Goal: Task Accomplishment & Management: Complete application form

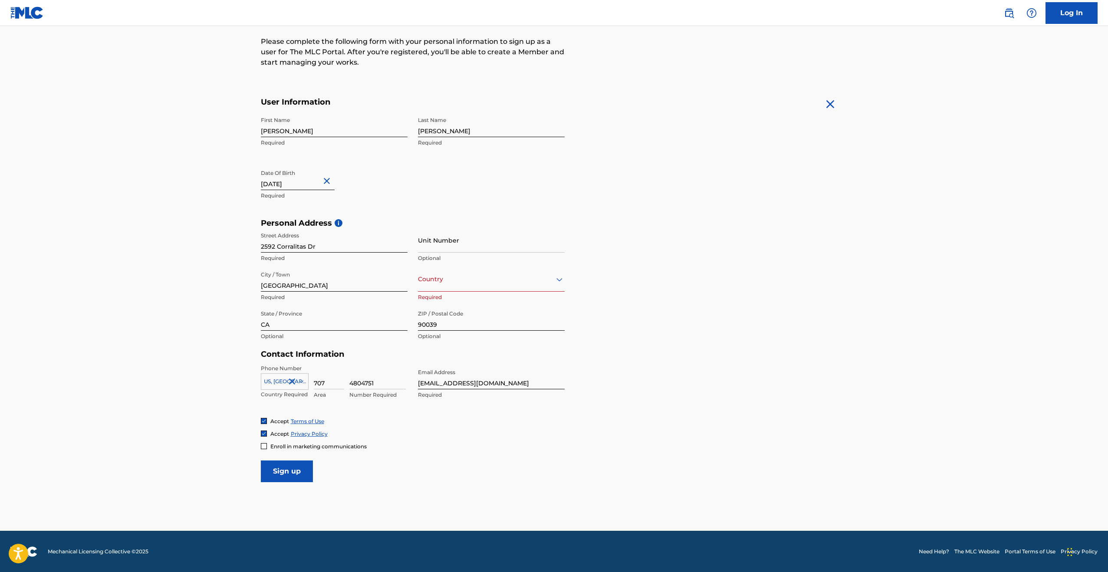
click at [456, 283] on div at bounding box center [491, 279] width 147 height 11
click at [469, 309] on div "[GEOGRAPHIC_DATA]" at bounding box center [491, 302] width 146 height 20
click at [302, 465] on input "Sign up" at bounding box center [287, 471] width 52 height 22
click at [248, 328] on main "The MLC uses identity verification before a user is registered to comply with K…" at bounding box center [554, 225] width 1108 height 611
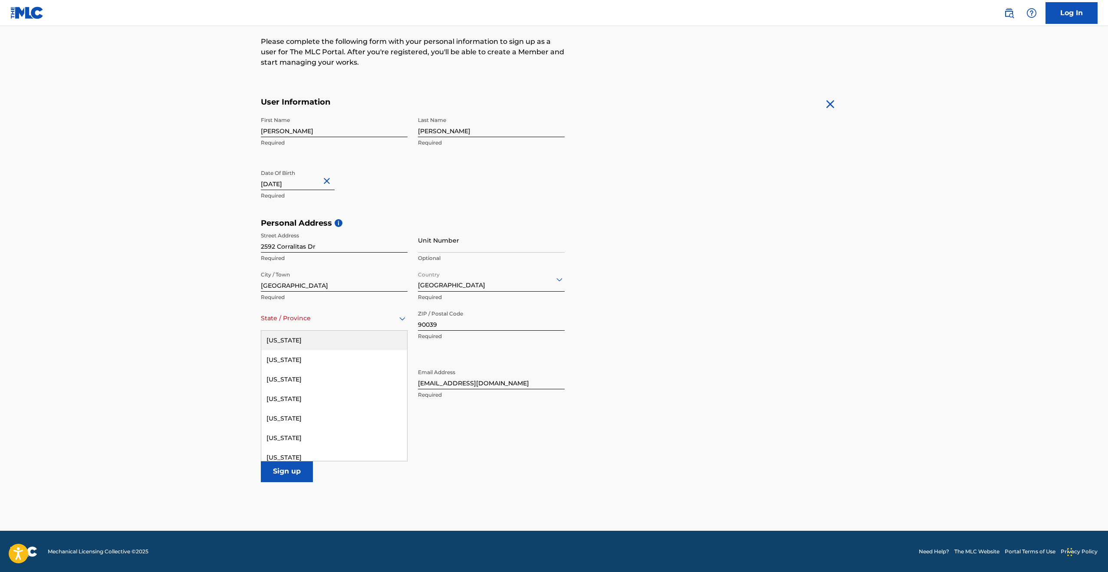
click at [269, 327] on div "State / Province" at bounding box center [334, 318] width 147 height 25
click at [310, 437] on div "[US_STATE]" at bounding box center [334, 438] width 146 height 20
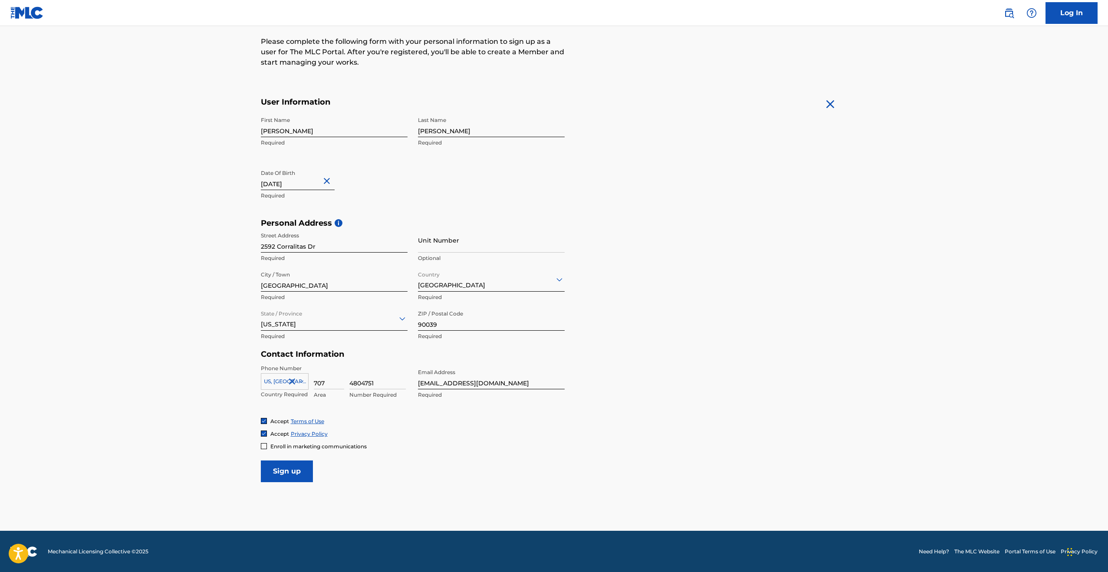
click at [291, 470] on input "Sign up" at bounding box center [287, 471] width 52 height 22
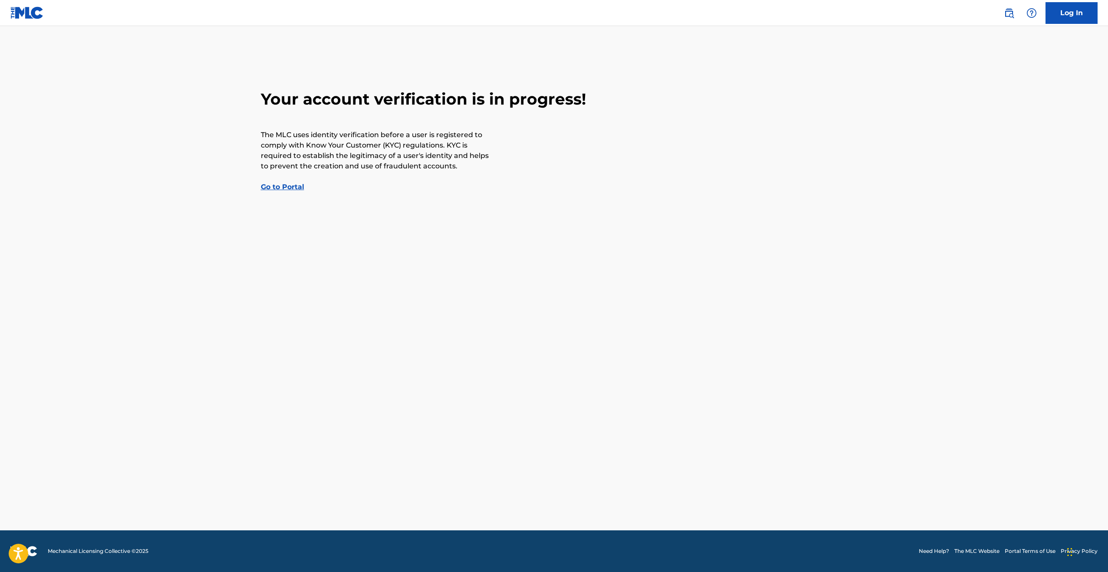
click at [284, 188] on link "Go to Portal" at bounding box center [282, 187] width 43 height 8
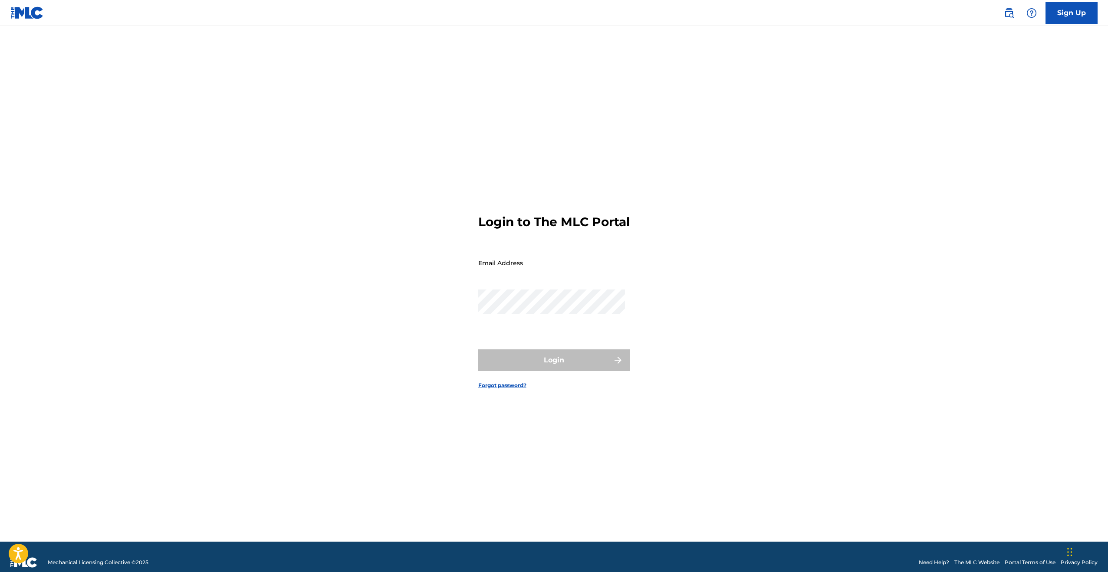
click at [515, 269] on input "Email Address" at bounding box center [551, 262] width 147 height 25
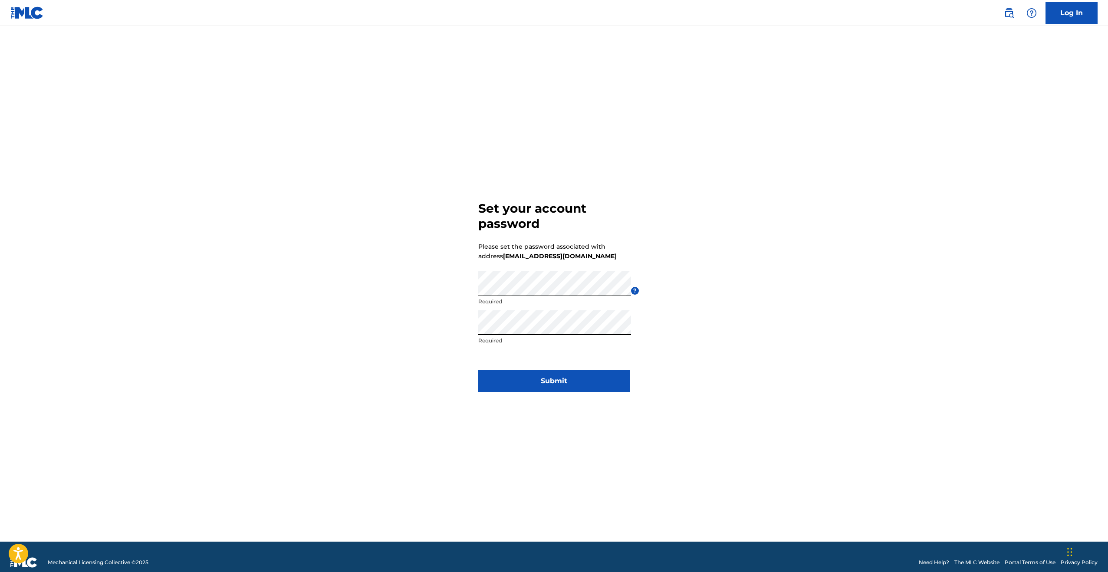
click button "Submit" at bounding box center [554, 381] width 152 height 22
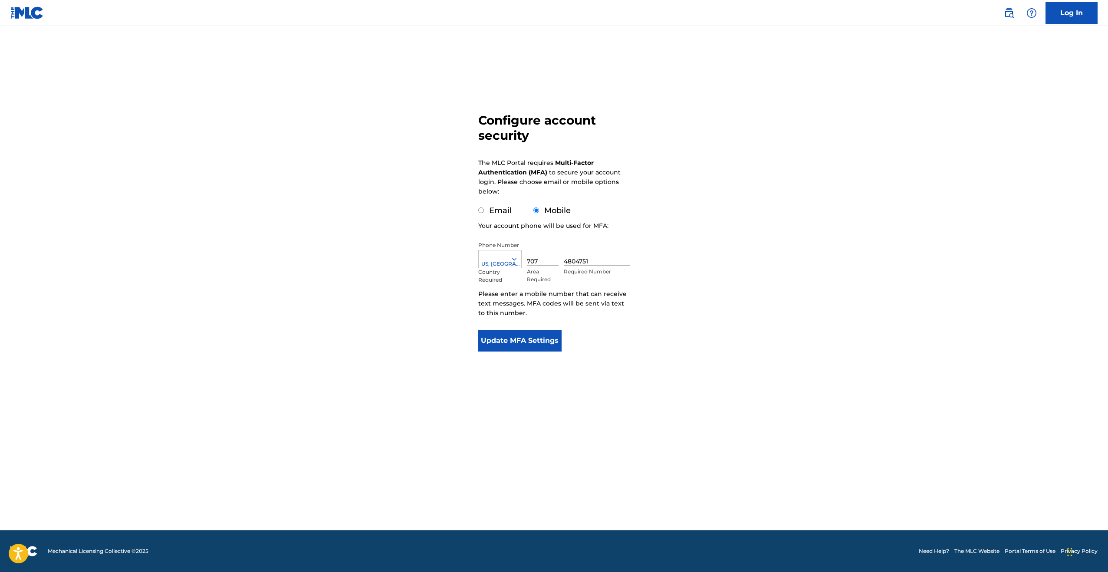
click at [541, 332] on button "Update MFA Settings" at bounding box center [520, 341] width 84 height 22
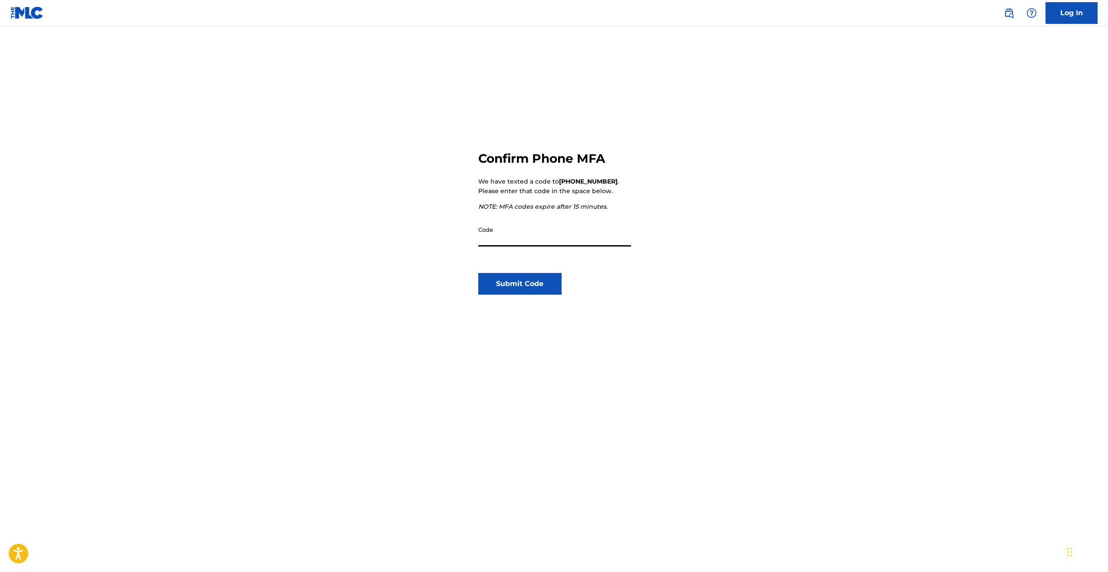
scroll to position [3, 0]
type input "777916"
click at [515, 288] on button "Submit Code" at bounding box center [520, 284] width 84 height 22
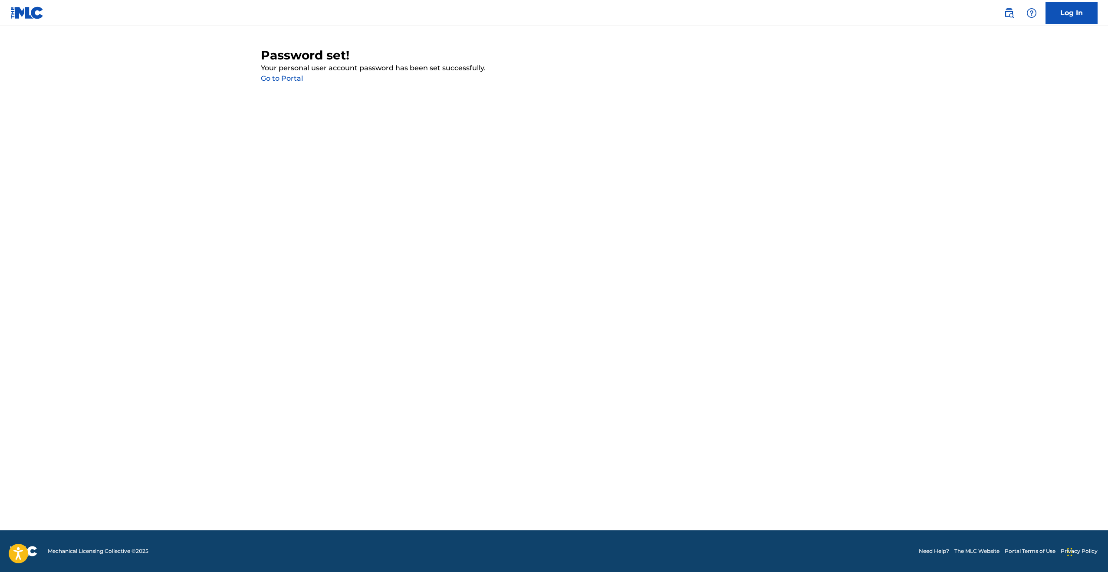
click at [292, 79] on link "Go to Portal" at bounding box center [282, 78] width 42 height 8
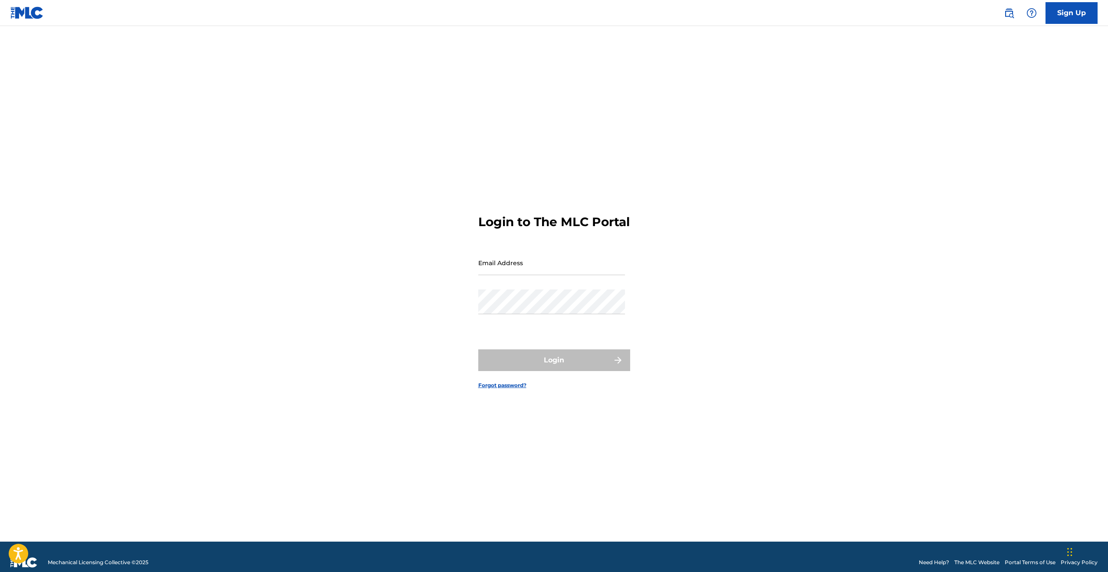
click at [558, 275] on input "Email Address" at bounding box center [551, 262] width 147 height 25
type input "[EMAIL_ADDRESS][DOMAIN_NAME]"
click at [478, 349] on button "Login" at bounding box center [554, 360] width 152 height 22
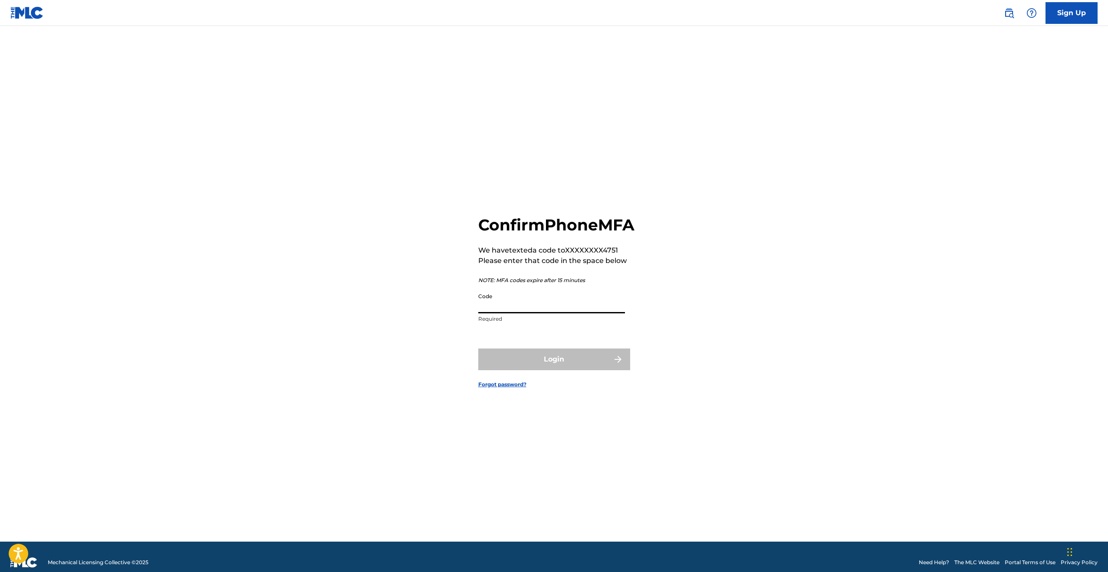
click at [546, 305] on input "Code" at bounding box center [551, 301] width 147 height 25
type input "026216"
click at [562, 368] on button "Login" at bounding box center [554, 359] width 152 height 22
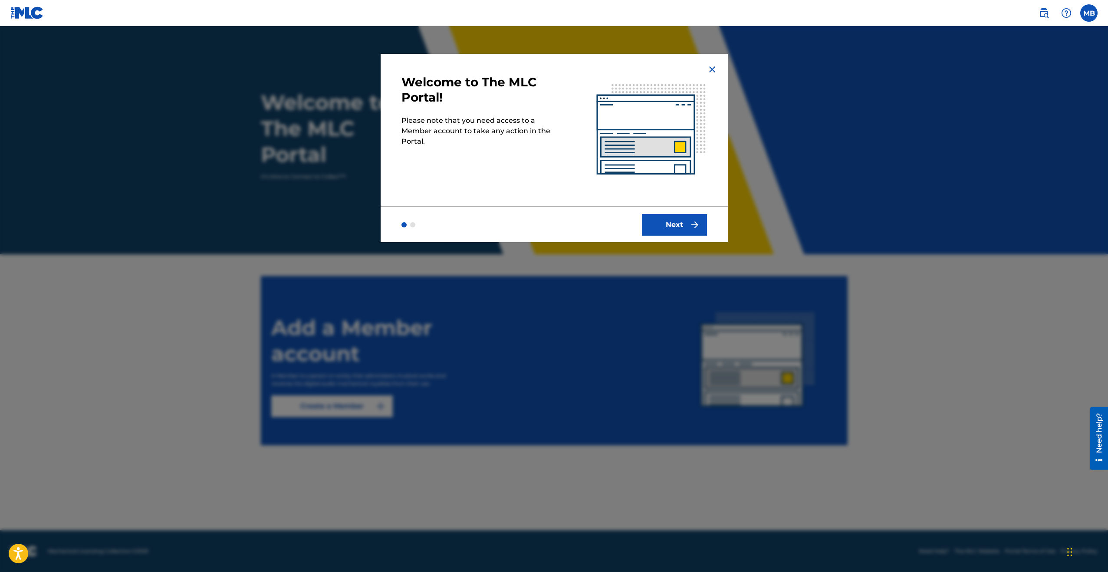
click at [711, 70] on img at bounding box center [712, 69] width 10 height 10
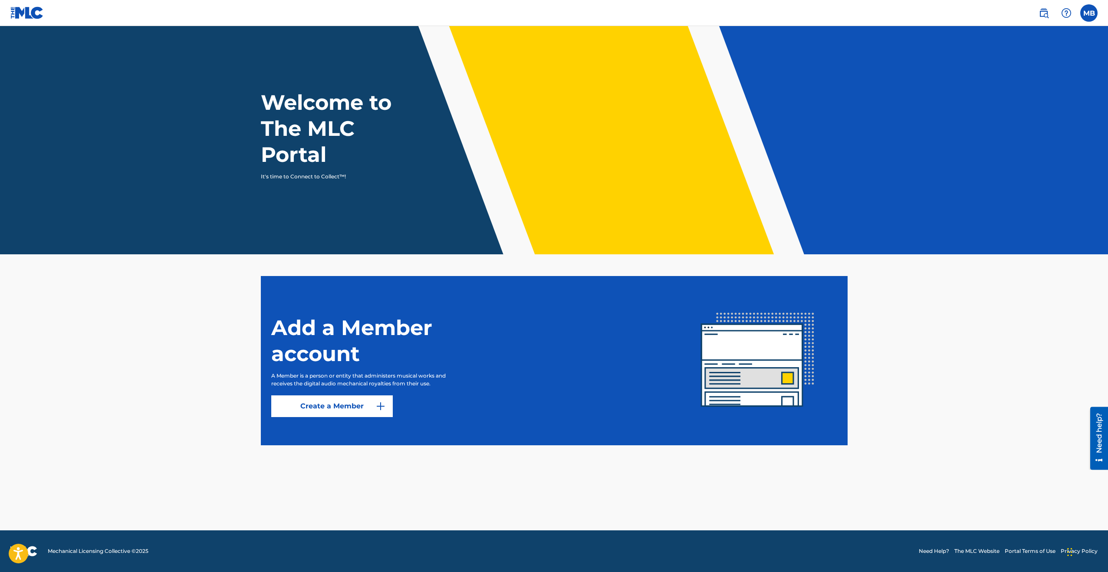
click at [349, 411] on link "Create a Member" at bounding box center [331, 406] width 121 height 22
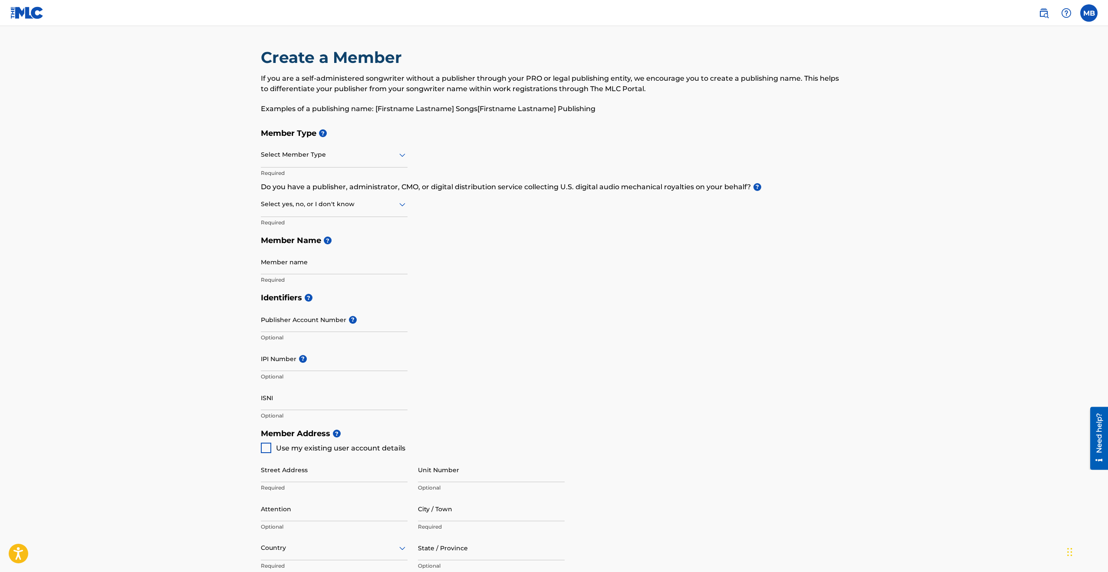
click at [370, 163] on div "Select Member Type" at bounding box center [334, 155] width 147 height 25
click at [616, 241] on h5 "Member Name ?" at bounding box center [554, 240] width 587 height 19
click at [309, 268] on input "Member name" at bounding box center [334, 261] width 147 height 25
type input "Michael D Bingham"
type input "2592 Corralitas Dr"
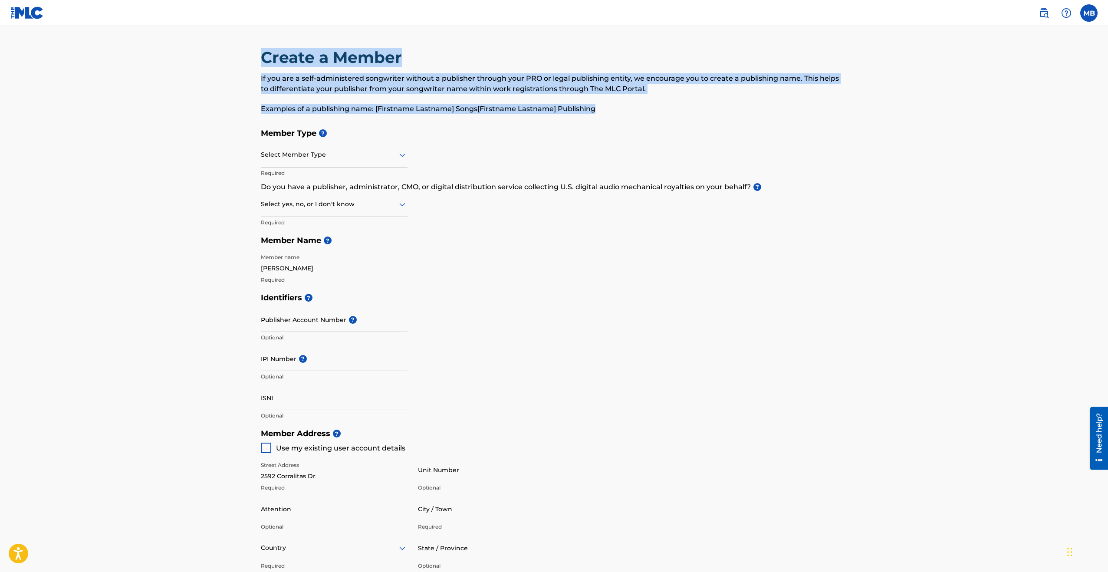
drag, startPoint x: 639, startPoint y: 115, endPoint x: 161, endPoint y: 48, distance: 482.8
click at [161, 48] on main "Create a Member If you are a self-administered songwriter without a publisher t…" at bounding box center [554, 415] width 1108 height 779
copy div "Create a Member If you are a self-administered songwriter without a publisher t…"
